Goal: Information Seeking & Learning: Learn about a topic

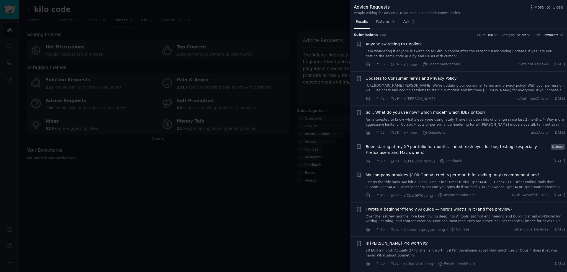
click at [549, 34] on span "Comments" at bounding box center [551, 35] width 16 height 4
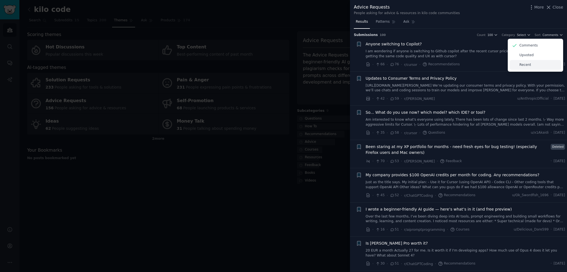
click at [528, 62] on div "Recent" at bounding box center [536, 65] width 52 height 10
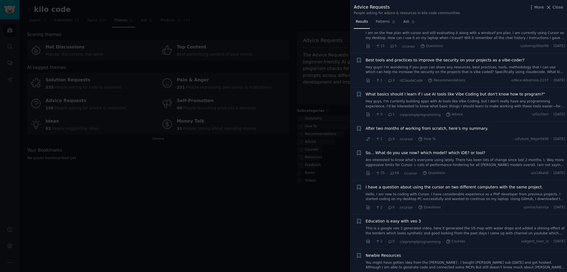
scroll to position [28, 0]
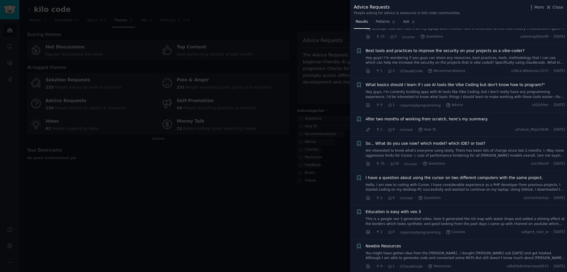
click at [484, 86] on span "What basics should I learn if I use AI tools like Vibe Coding but don't know ho…" at bounding box center [455, 85] width 179 height 6
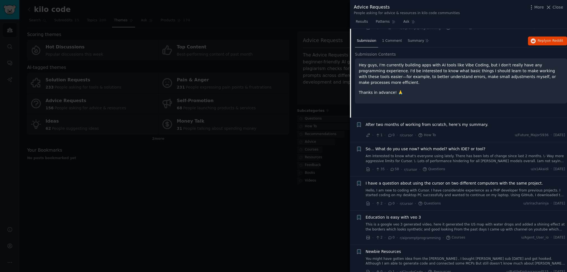
scroll to position [114, 0]
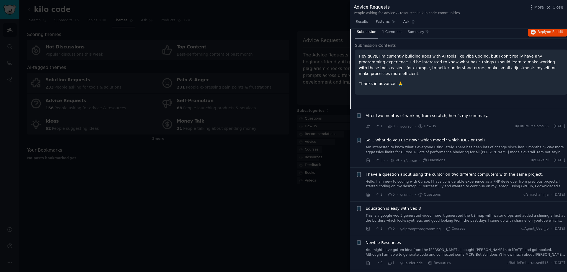
click at [484, 150] on link "Am interested to know what's everyone using lately. There has been lots of chan…" at bounding box center [466, 150] width 200 height 10
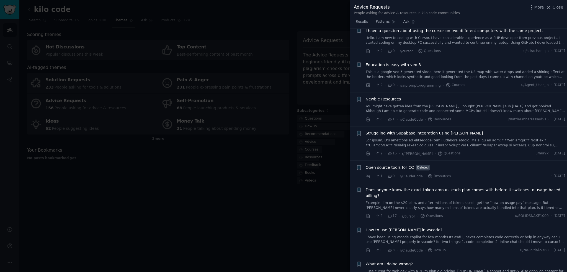
scroll to position [292, 0]
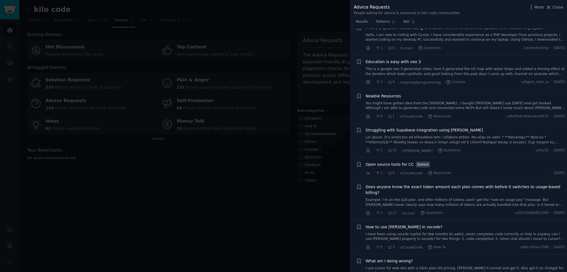
click at [396, 162] on span "Open source tools for CC" at bounding box center [390, 165] width 48 height 6
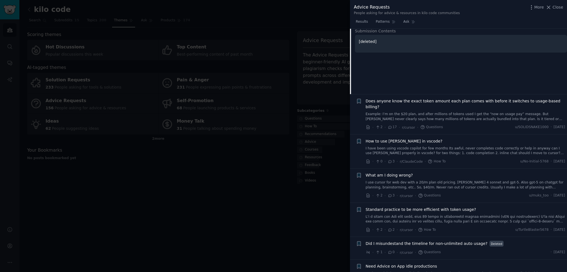
scroll to position [352, 0]
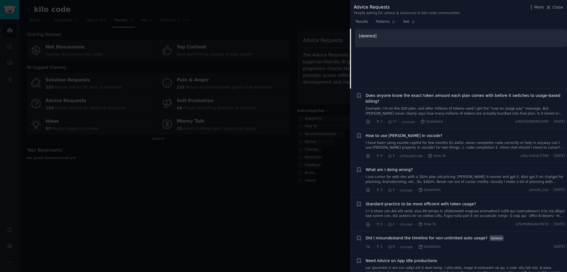
click at [415, 133] on span "How to use claude in vscode?" at bounding box center [404, 136] width 77 height 6
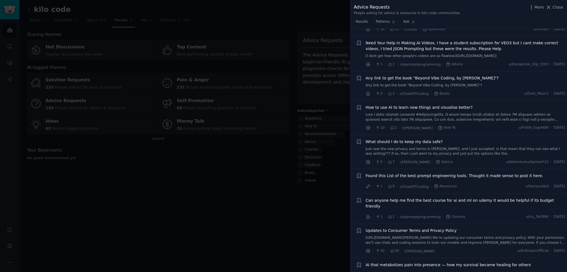
scroll to position [778, 0]
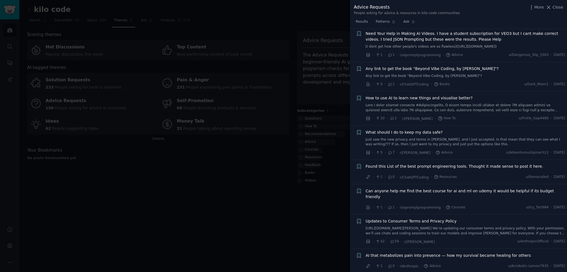
click at [281, 180] on div at bounding box center [283, 136] width 567 height 272
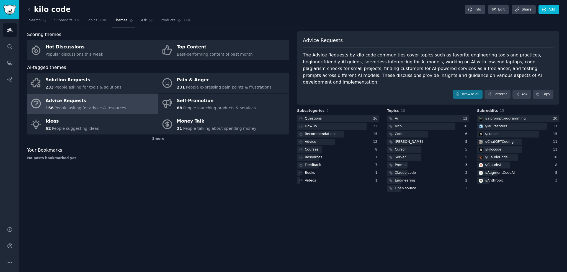
click at [425, 55] on div "The Advice Requests by kilo code communities cover topics such as favorite engi…" at bounding box center [428, 69] width 251 height 34
click at [156, 140] on div "2 more" at bounding box center [158, 139] width 262 height 9
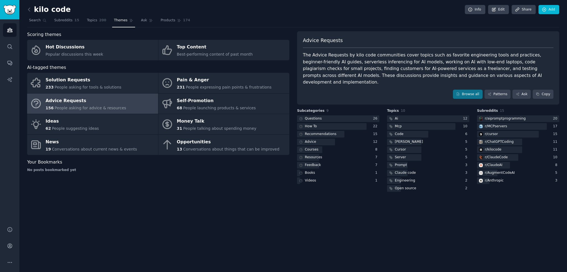
drag, startPoint x: 163, startPoint y: 171, endPoint x: 166, endPoint y: 167, distance: 4.8
click at [163, 171] on div "No posts bookmarked yet" at bounding box center [158, 170] width 262 height 5
click at [205, 138] on div "Opportunities" at bounding box center [228, 142] width 103 height 9
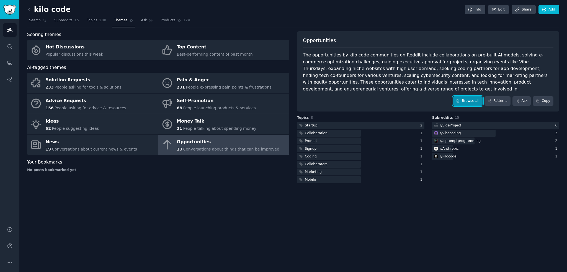
click at [472, 100] on link "Browse all" at bounding box center [468, 100] width 30 height 9
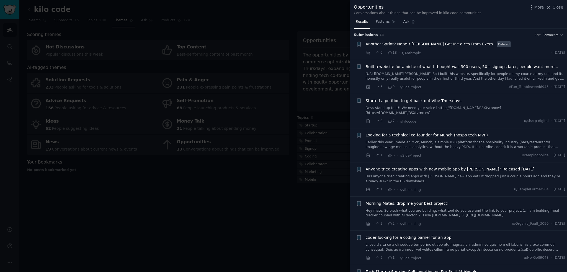
click at [551, 32] on div "Submission s 13 Sort Comments" at bounding box center [458, 33] width 209 height 9
click at [549, 34] on span "Comments" at bounding box center [551, 35] width 16 height 4
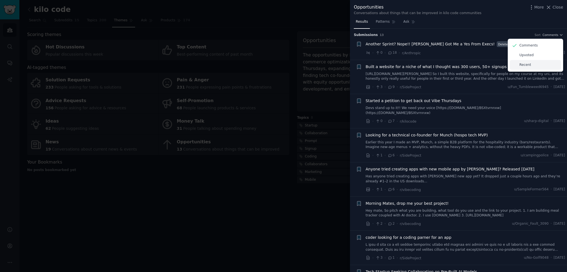
click at [527, 63] on p "Recent" at bounding box center [526, 65] width 12 height 5
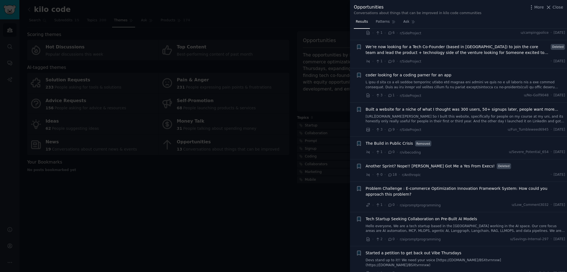
scroll to position [160, 0]
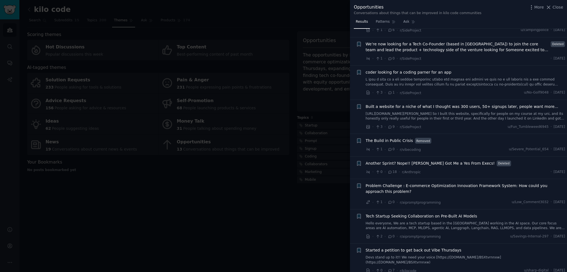
click at [298, 245] on div at bounding box center [283, 136] width 567 height 272
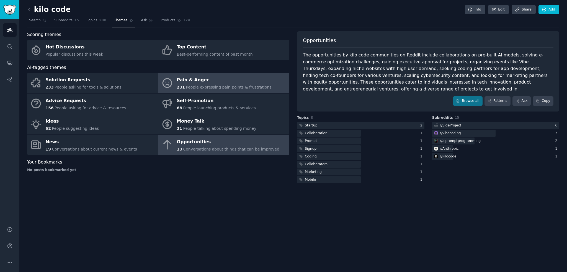
click at [194, 89] on span "People expressing pain points & frustrations" at bounding box center [229, 87] width 86 height 4
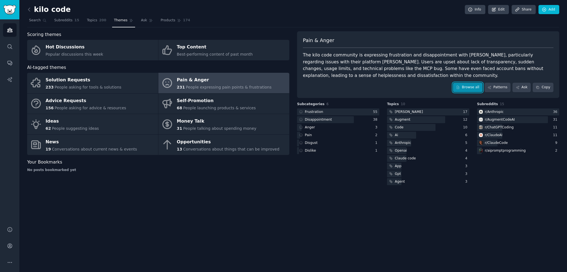
click at [460, 86] on icon at bounding box center [458, 88] width 4 height 4
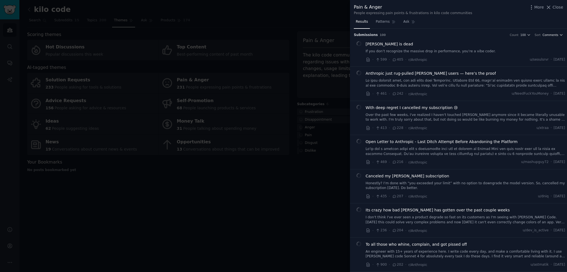
click at [553, 34] on span "Comments" at bounding box center [551, 35] width 16 height 4
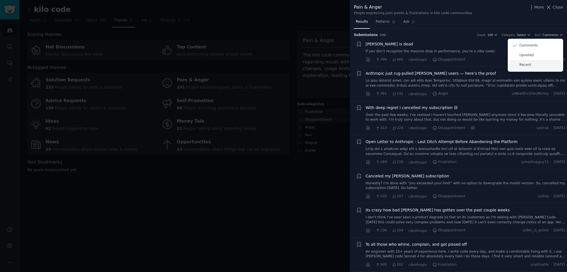
click at [520, 63] on p "Recent" at bounding box center [526, 65] width 12 height 5
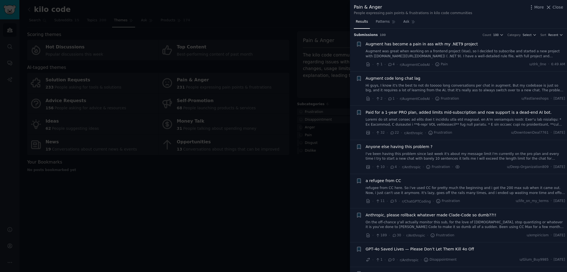
click at [470, 189] on link "refugee from CC here. So i've used CC for pretty much the beginning and i got t…" at bounding box center [466, 191] width 200 height 10
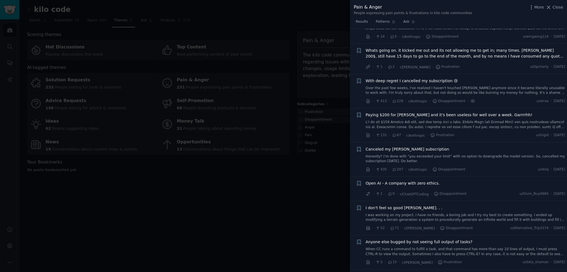
scroll to position [570, 0]
click at [329, 207] on div at bounding box center [283, 136] width 567 height 272
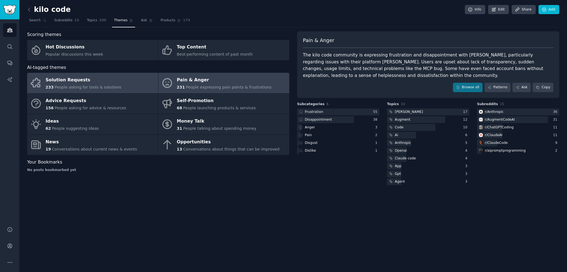
click at [118, 86] on link "Solution Requests 233 People asking for tools & solutions" at bounding box center [92, 83] width 131 height 20
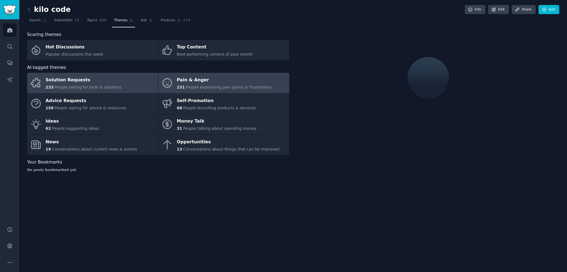
click at [176, 80] on link "Pain & Anger 231 People expressing pain points & frustrations" at bounding box center [223, 83] width 131 height 20
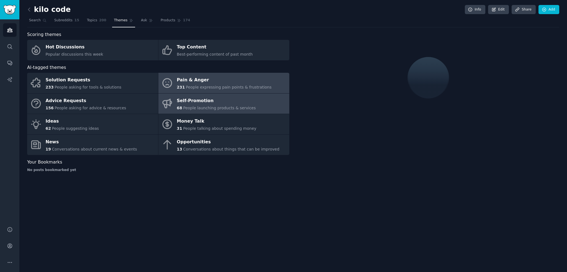
click at [190, 101] on div "Self-Promotion" at bounding box center [216, 100] width 79 height 9
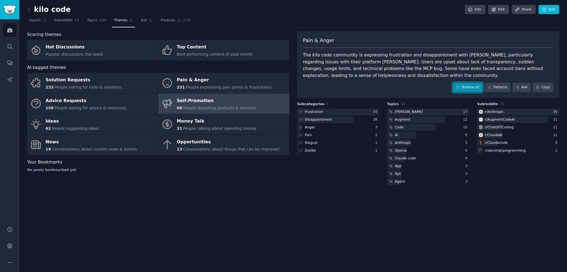
click at [469, 86] on link "Browse all" at bounding box center [468, 87] width 30 height 9
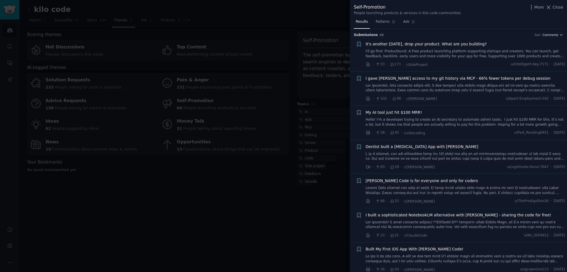
click at [556, 37] on span "Comments" at bounding box center [551, 35] width 16 height 4
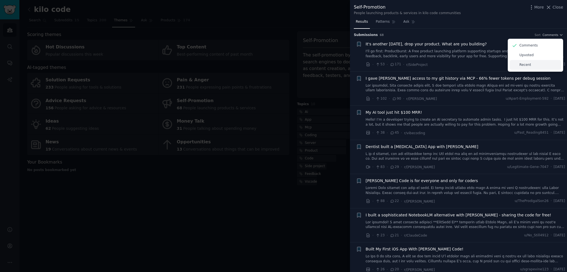
click at [528, 64] on p "Recent" at bounding box center [526, 65] width 12 height 5
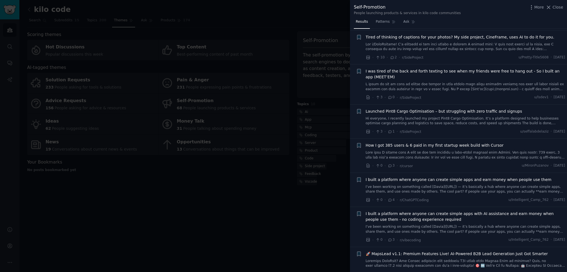
scroll to position [268, 0]
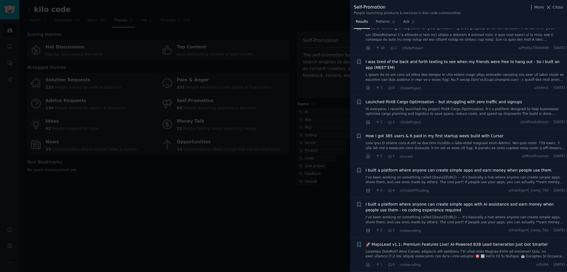
click at [303, 220] on div at bounding box center [283, 136] width 567 height 272
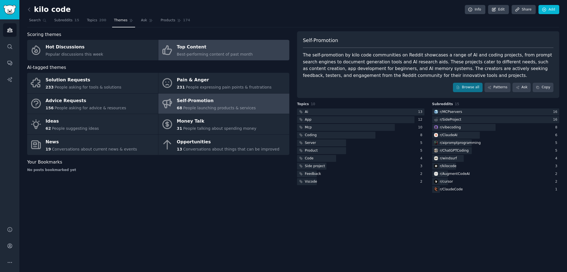
click at [181, 56] on span "Best-performing content of past month" at bounding box center [215, 54] width 76 height 4
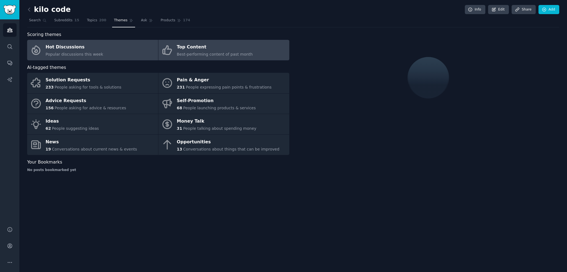
click at [127, 52] on link "Hot Discussions Popular discussions this week" at bounding box center [92, 50] width 131 height 20
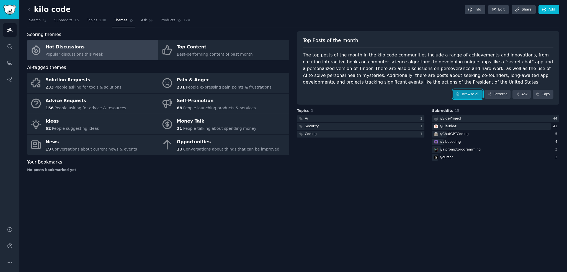
click at [476, 95] on link "Browse all" at bounding box center [468, 94] width 30 height 9
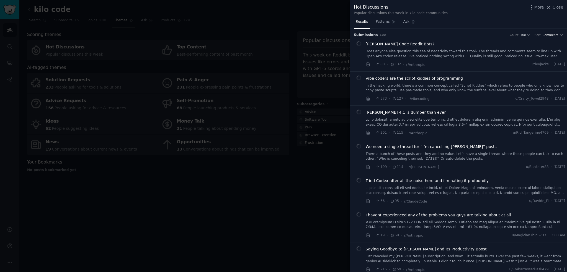
click at [546, 35] on span "Comments" at bounding box center [551, 35] width 16 height 4
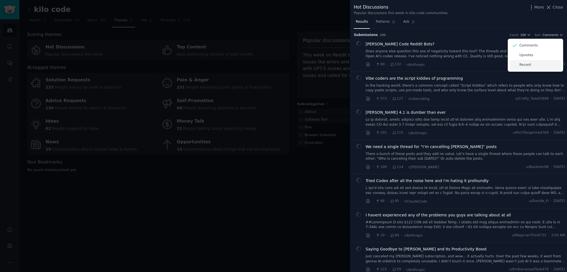
click at [526, 65] on p "Recent" at bounding box center [526, 65] width 12 height 5
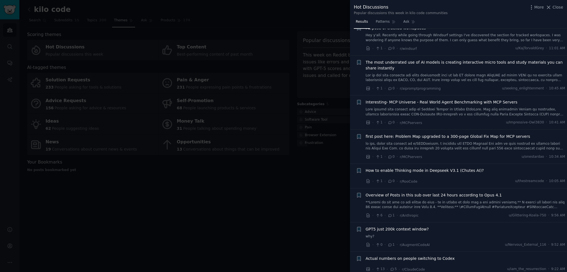
scroll to position [18, 0]
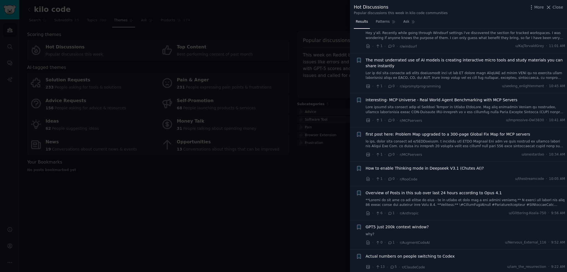
click at [470, 198] on link at bounding box center [466, 203] width 200 height 10
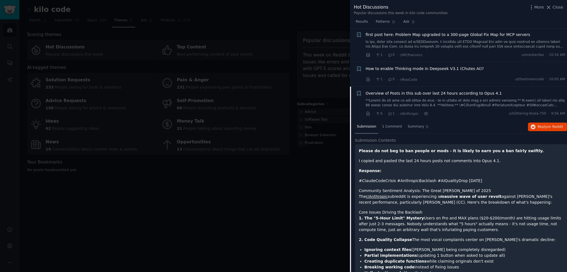
scroll to position [176, 0]
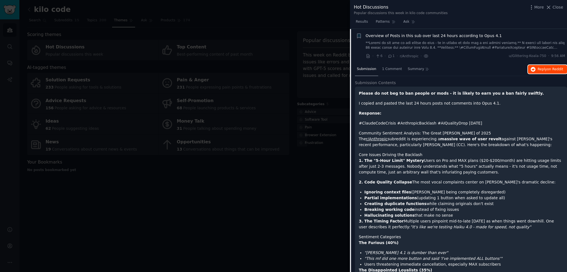
click at [549, 71] on span "Reply on Reddit" at bounding box center [550, 69] width 25 height 5
click at [402, 35] on span "Overview of Posts in this sub over last 24 hours according to Opus 4.1" at bounding box center [434, 36] width 136 height 6
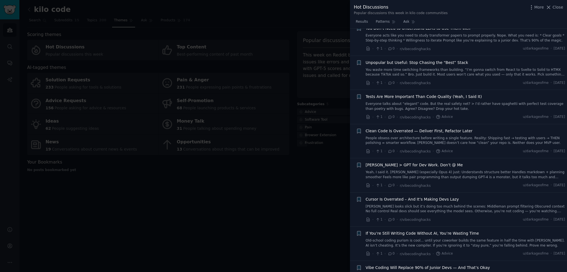
scroll to position [2034, 0]
